Goal: Task Accomplishment & Management: Complete application form

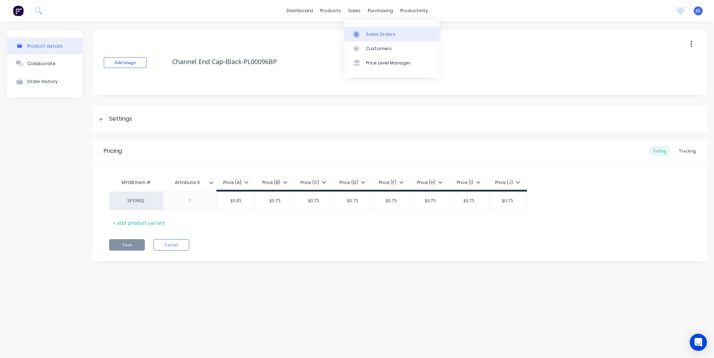
click at [363, 40] on link "Sales Orders" at bounding box center [391, 34] width 95 height 14
click at [360, 31] on div at bounding box center [358, 34] width 11 height 6
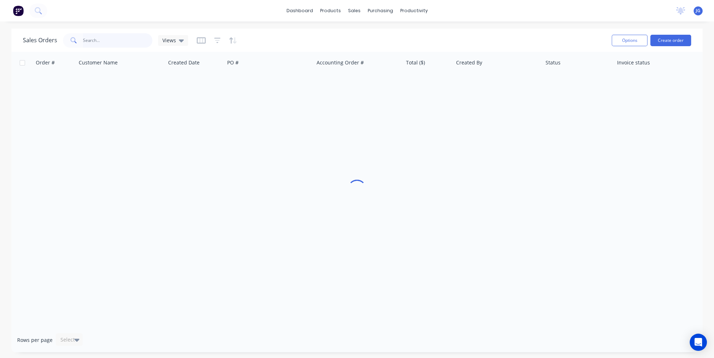
click at [141, 41] on input "text" at bounding box center [118, 40] width 70 height 14
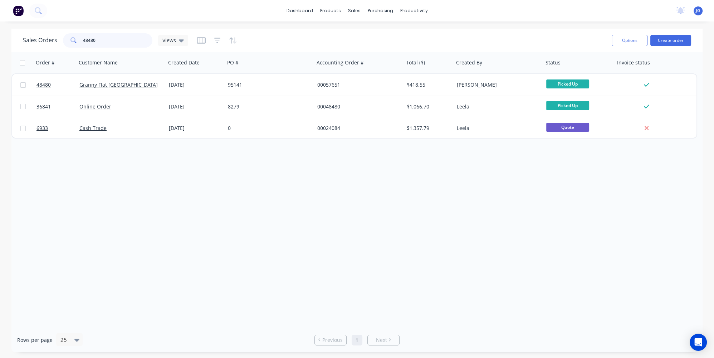
type input "48480"
click at [372, 92] on div "00057651" at bounding box center [358, 84] width 89 height 21
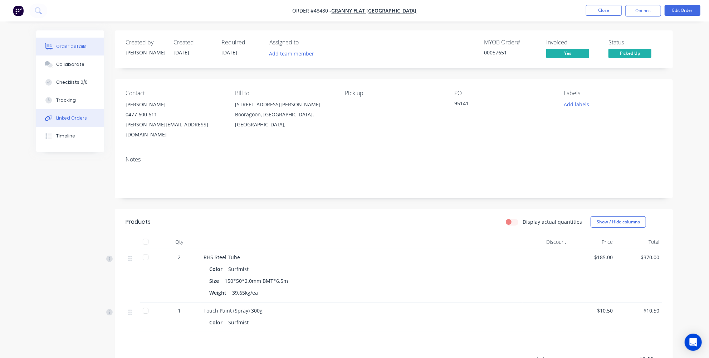
click at [66, 116] on div "Linked Orders" at bounding box center [71, 118] width 31 height 6
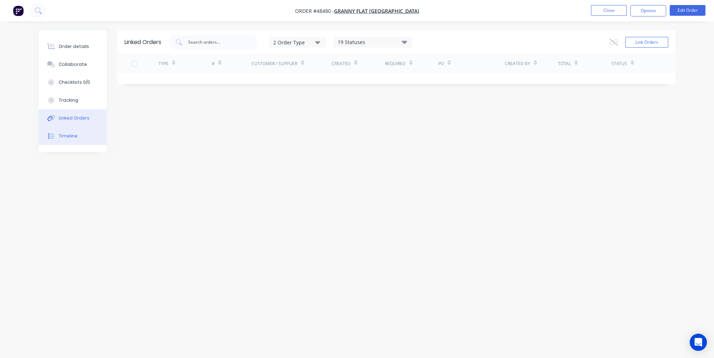
click at [67, 137] on div "Timeline" at bounding box center [68, 136] width 19 height 6
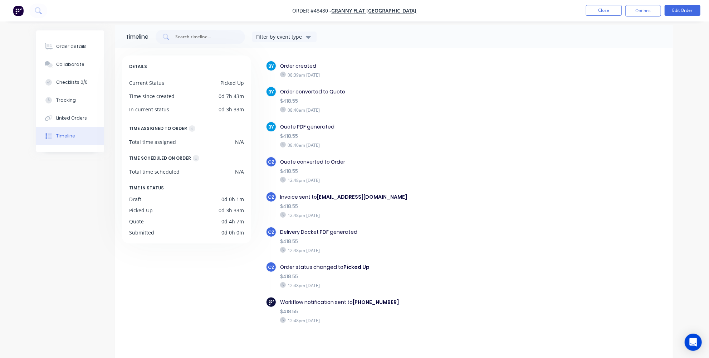
scroll to position [8, 0]
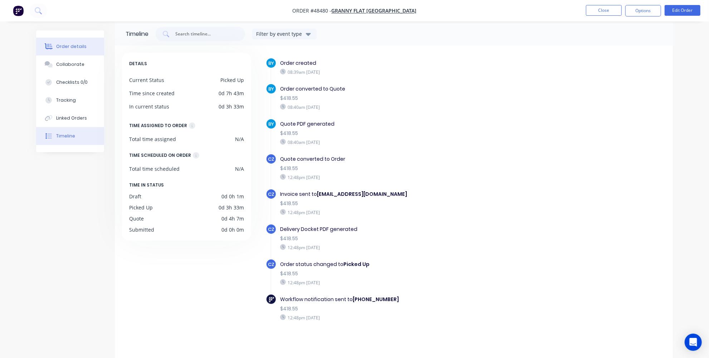
click at [78, 52] on button "Order details" at bounding box center [70, 47] width 68 height 18
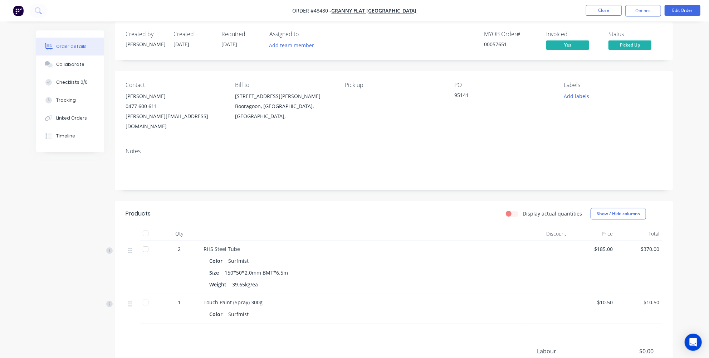
click at [48, 42] on button "Order details" at bounding box center [70, 47] width 68 height 18
click at [17, 10] on img "button" at bounding box center [18, 10] width 11 height 11
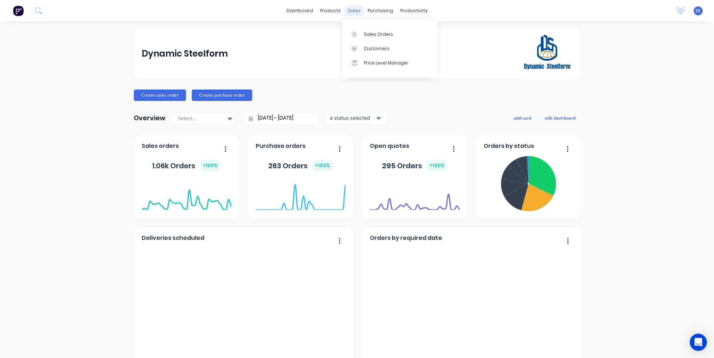
click at [355, 13] on div "sales" at bounding box center [354, 10] width 20 height 11
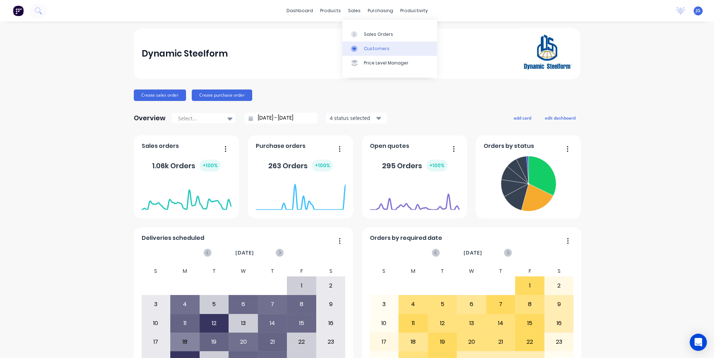
click at [364, 44] on link "Customers" at bounding box center [389, 48] width 95 height 14
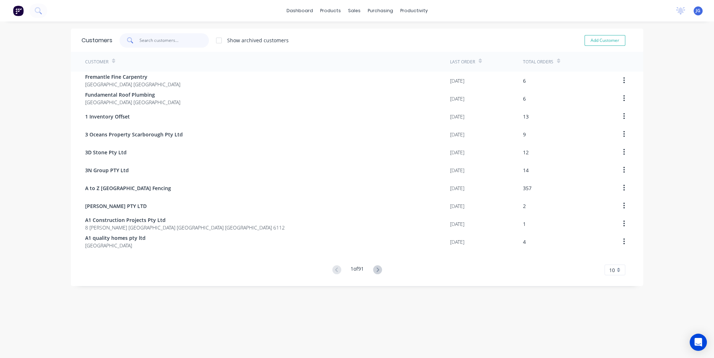
click at [167, 42] on input "text" at bounding box center [174, 40] width 70 height 14
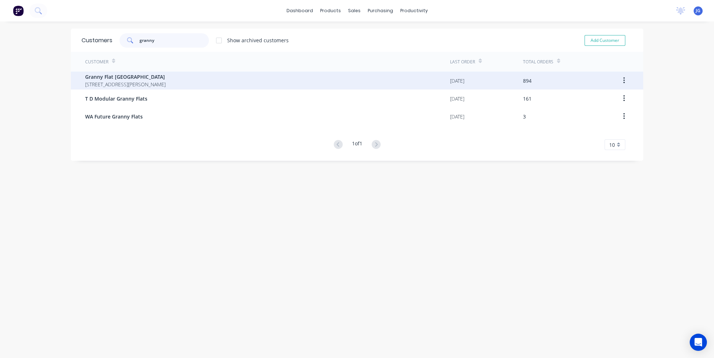
type input "granny"
click at [125, 79] on span "Granny Flat [GEOGRAPHIC_DATA]" at bounding box center [125, 77] width 80 height 8
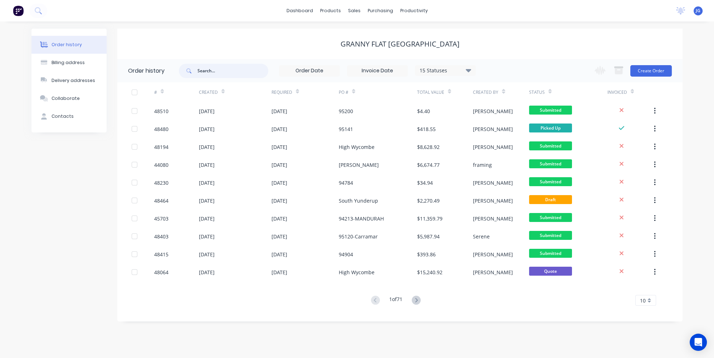
click at [207, 69] on input "text" at bounding box center [232, 71] width 71 height 14
paste input "94971"
type input "94971"
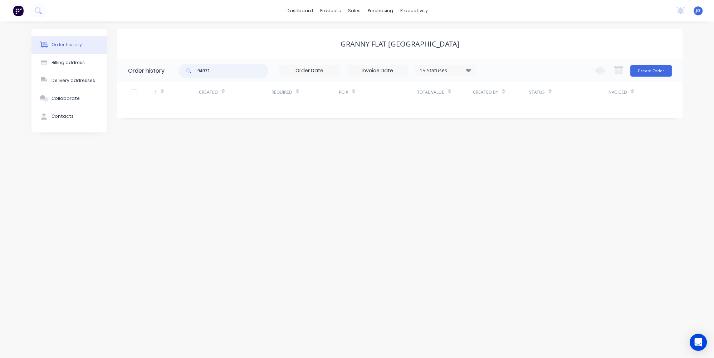
click at [199, 70] on input "94971" at bounding box center [232, 71] width 71 height 14
drag, startPoint x: 249, startPoint y: 70, endPoint x: 183, endPoint y: 75, distance: 65.6
click at [183, 75] on div "94971" at bounding box center [223, 71] width 89 height 14
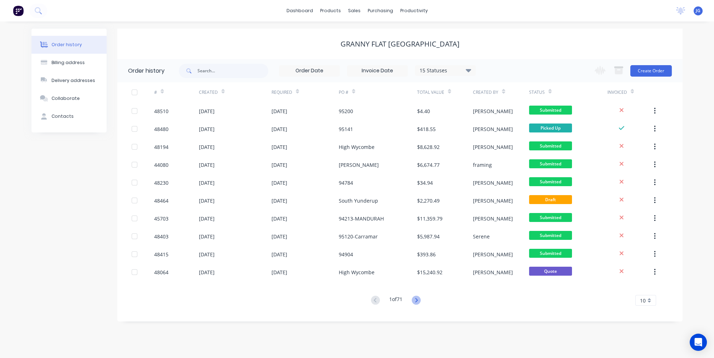
click at [414, 297] on icon at bounding box center [416, 299] width 9 height 9
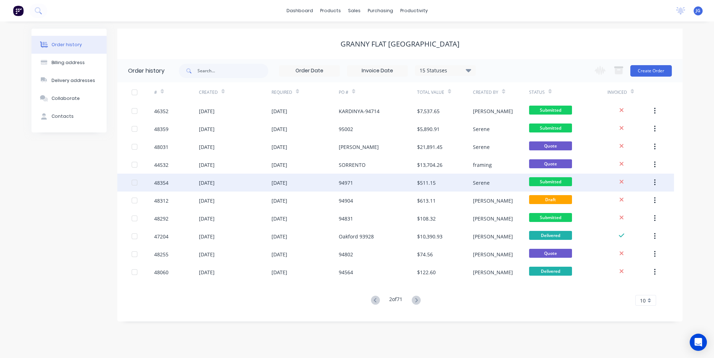
click at [348, 182] on div "94971" at bounding box center [346, 183] width 14 height 8
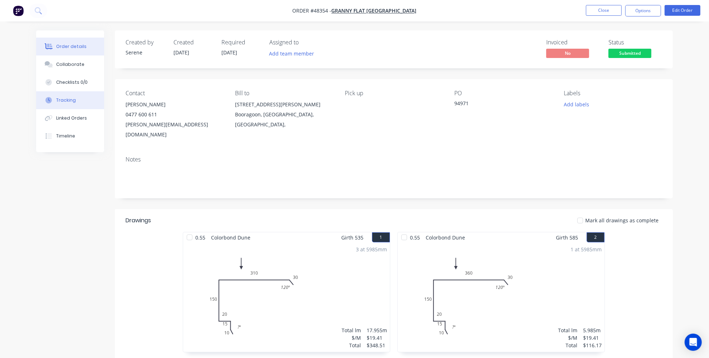
click at [60, 98] on div "Tracking" at bounding box center [66, 100] width 20 height 6
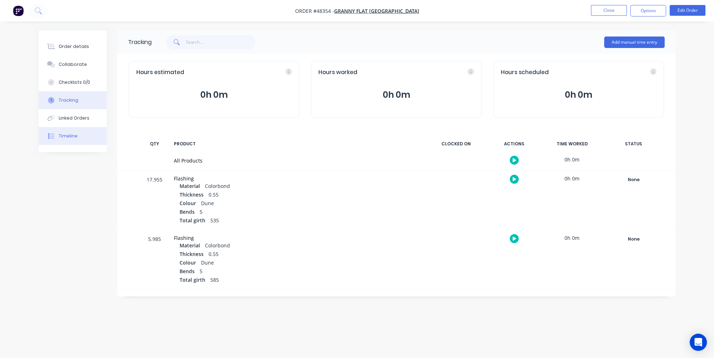
click at [72, 138] on div "Timeline" at bounding box center [68, 136] width 19 height 6
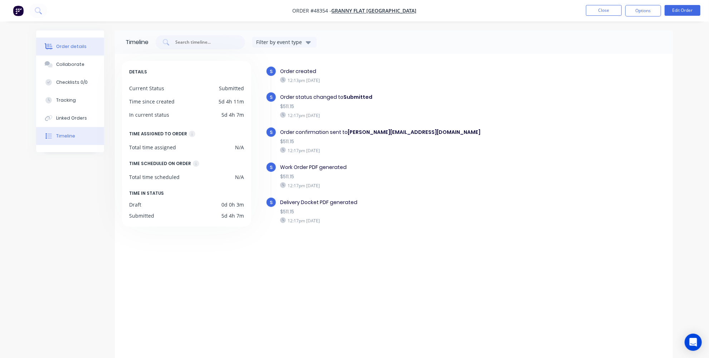
click at [46, 48] on icon at bounding box center [49, 46] width 8 height 6
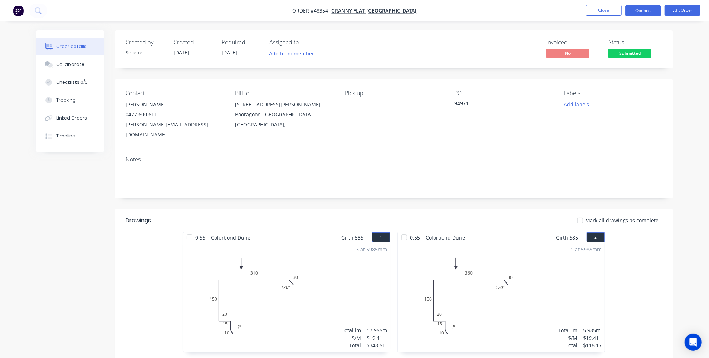
click at [647, 8] on button "Options" at bounding box center [643, 10] width 36 height 11
click at [699, 176] on div "Order details Collaborate Checklists 0/0 Tracking Linked Orders Timeline Order …" at bounding box center [354, 235] width 709 height 471
click at [65, 103] on div "Tracking" at bounding box center [66, 100] width 20 height 6
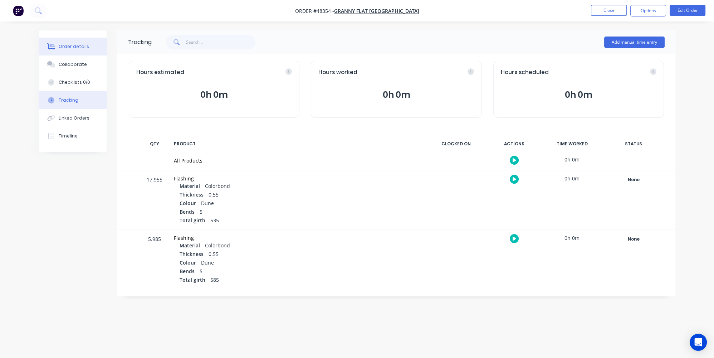
click at [68, 53] on button "Order details" at bounding box center [73, 47] width 68 height 18
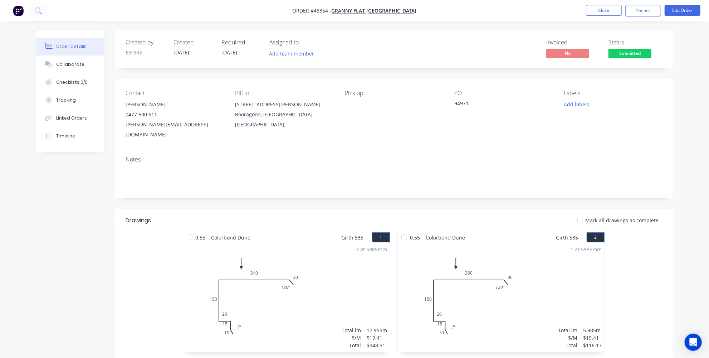
click at [66, 147] on div "Order details Collaborate Checklists 0/0 Tracking Linked Orders Timeline" at bounding box center [70, 91] width 68 height 122
click at [67, 141] on button "Timeline" at bounding box center [70, 136] width 68 height 18
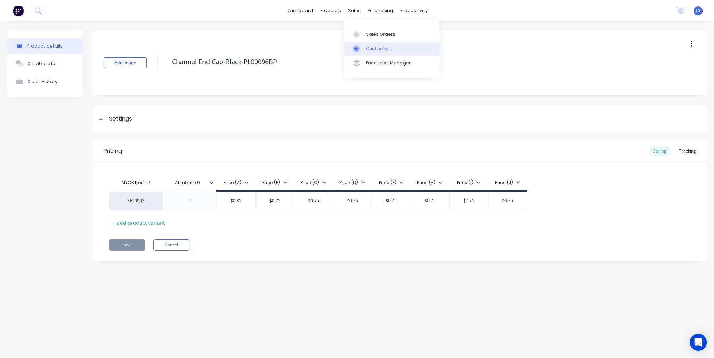
click at [364, 48] on link "Customers" at bounding box center [391, 48] width 95 height 14
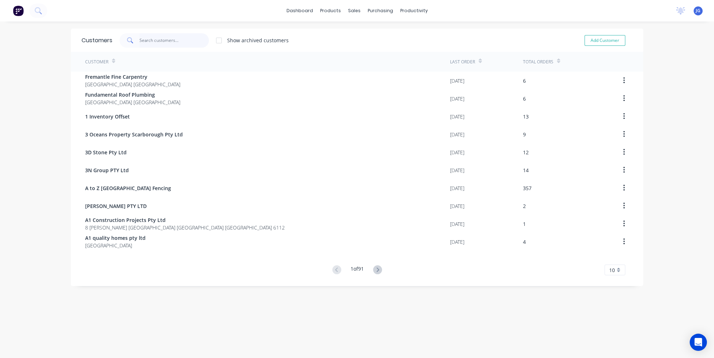
click at [147, 42] on input "text" at bounding box center [174, 40] width 70 height 14
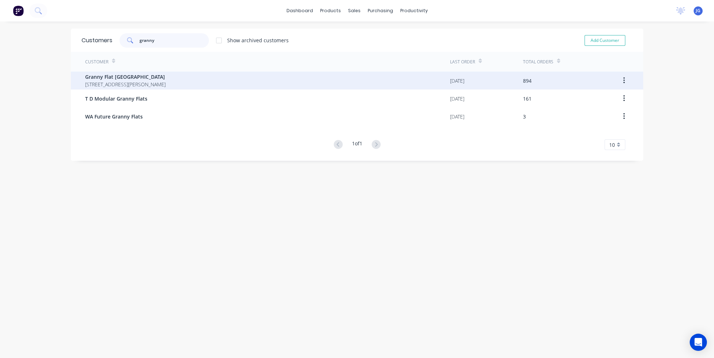
type input "granny"
click at [123, 73] on span "Granny Flat [GEOGRAPHIC_DATA]" at bounding box center [125, 77] width 80 height 8
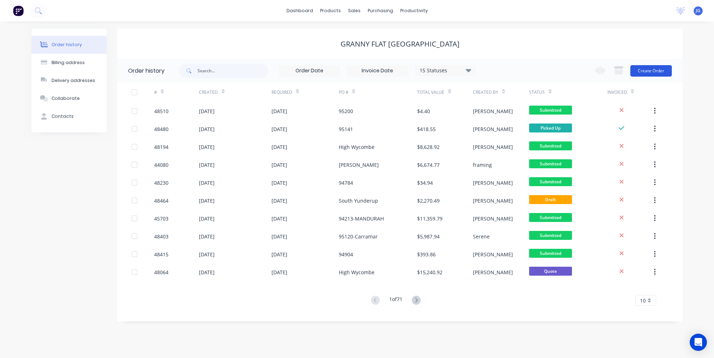
click at [651, 67] on button "Create Order" at bounding box center [650, 70] width 41 height 11
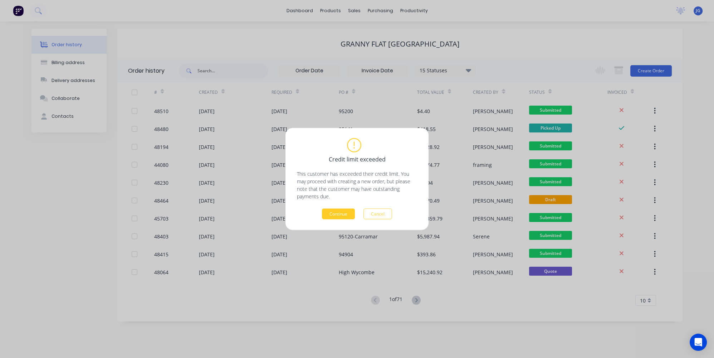
click at [335, 217] on button "Continue" at bounding box center [338, 214] width 33 height 11
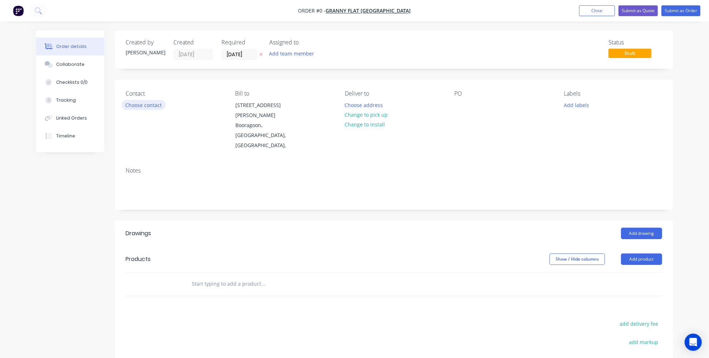
click at [150, 101] on button "Choose contact" at bounding box center [144, 105] width 44 height 10
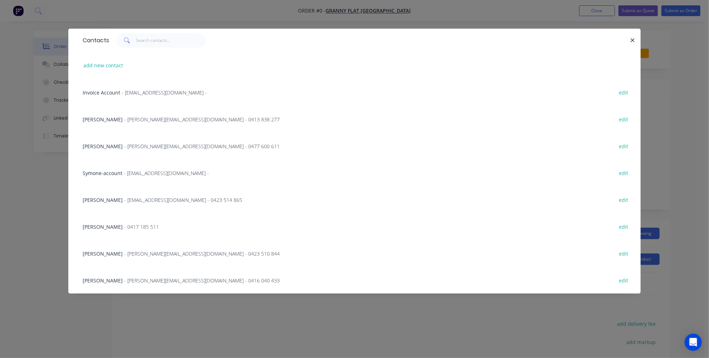
click at [48, 183] on div "Contacts add new contact Invoice Account - accounts@grannyflatswa.com - edit Mi…" at bounding box center [354, 179] width 709 height 358
